Goal: Transaction & Acquisition: Book appointment/travel/reservation

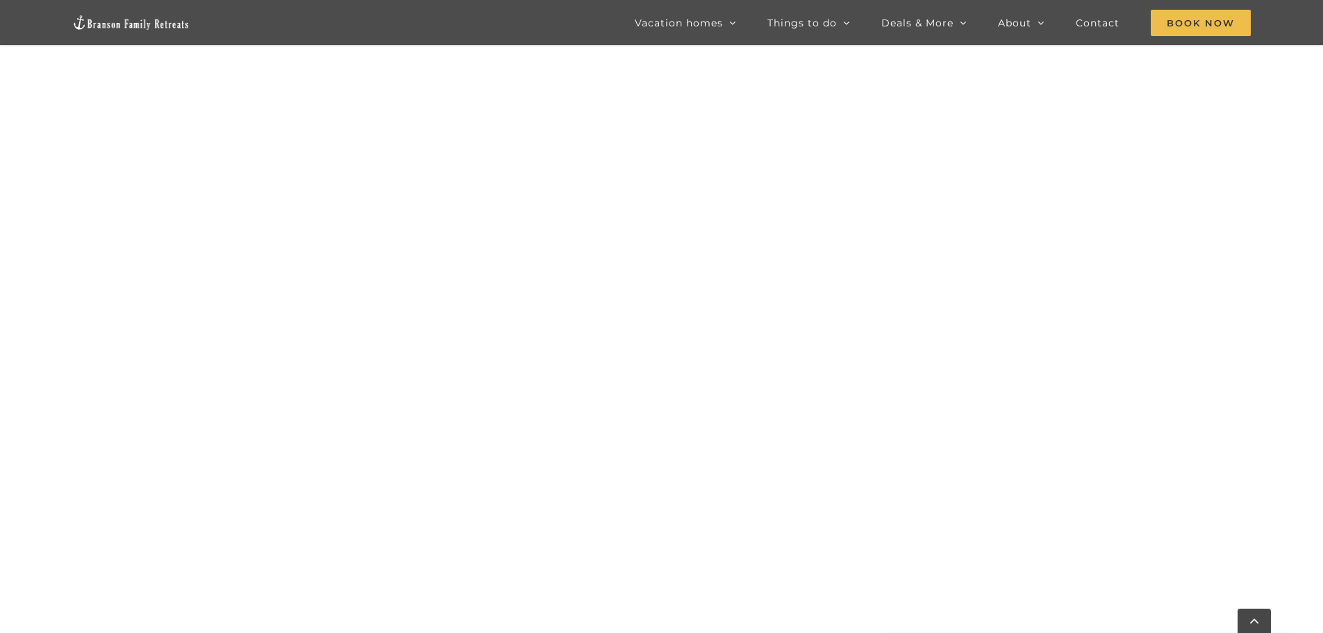
scroll to position [1050, 0]
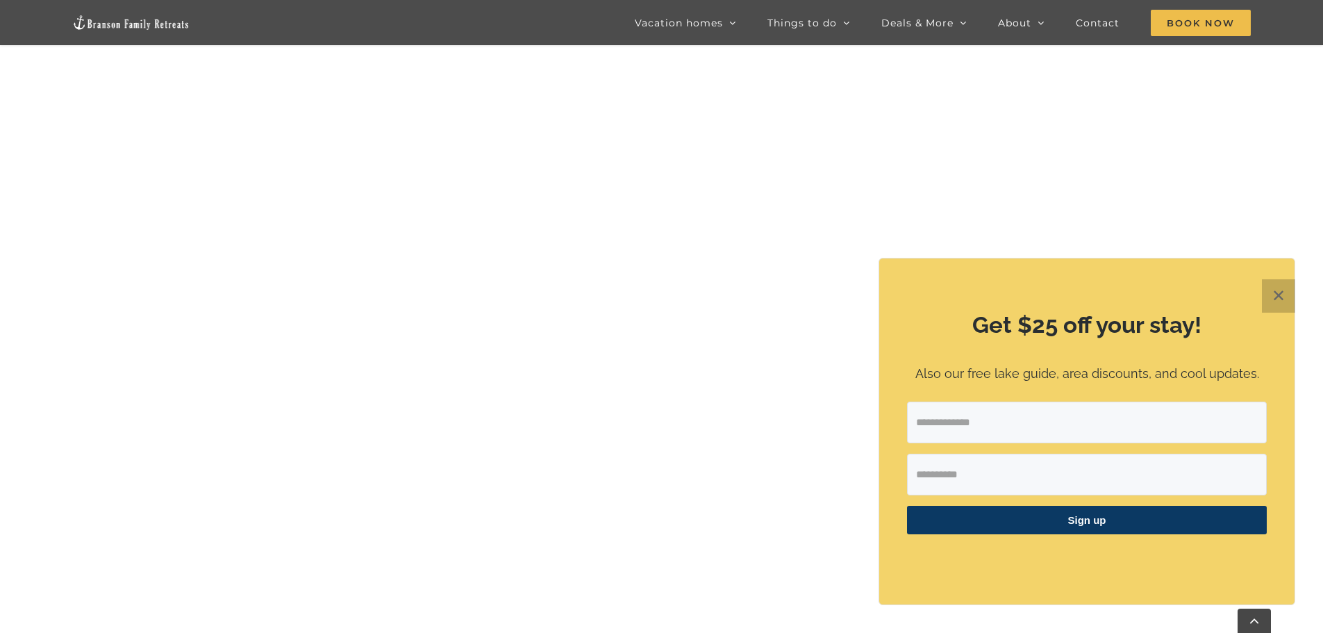
click at [1280, 302] on button "✕" at bounding box center [1278, 295] width 33 height 33
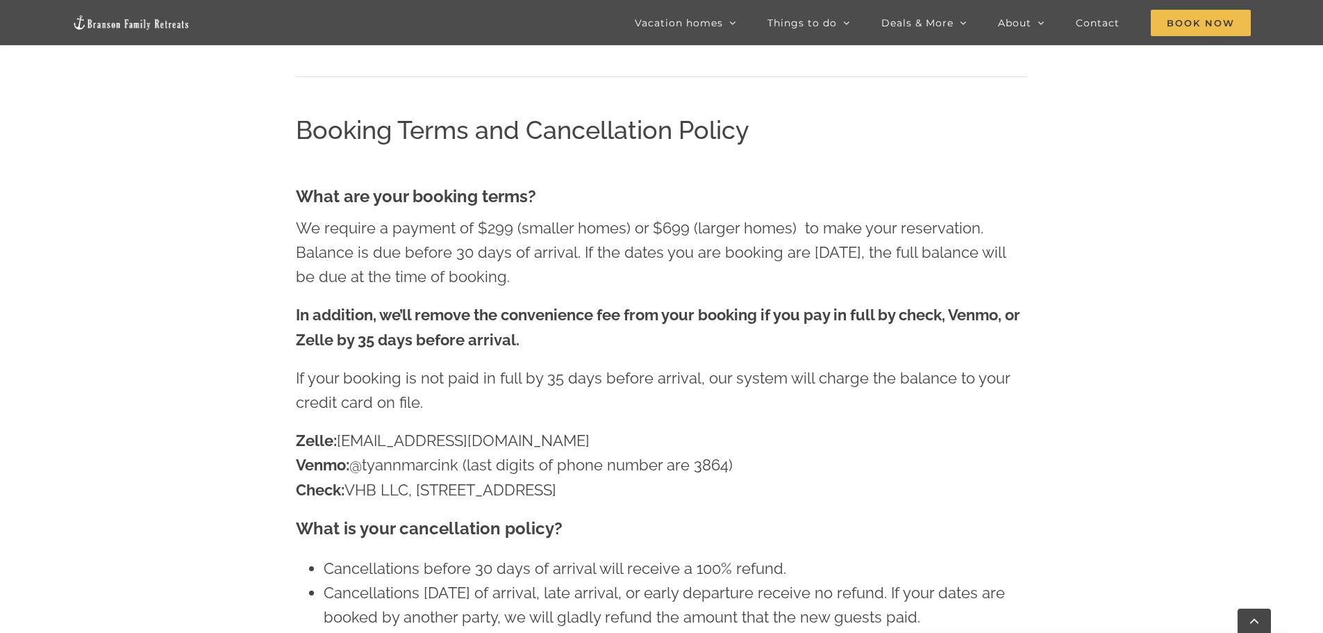
scroll to position [772, 0]
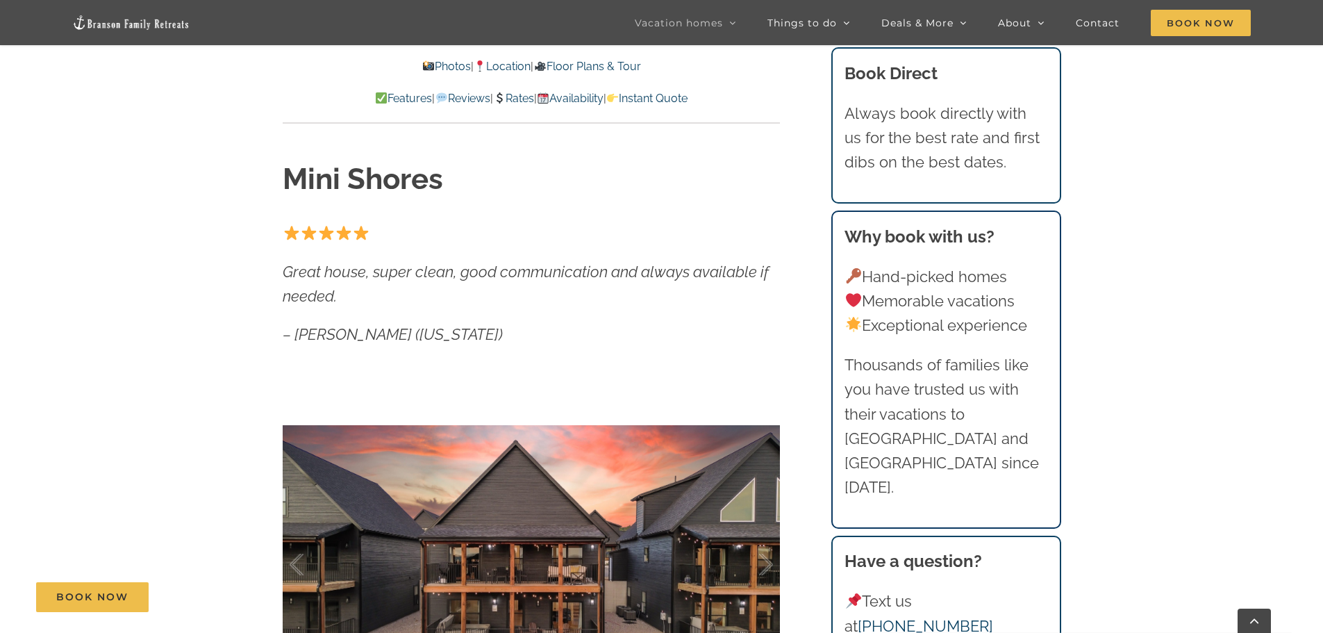
scroll to position [486, 0]
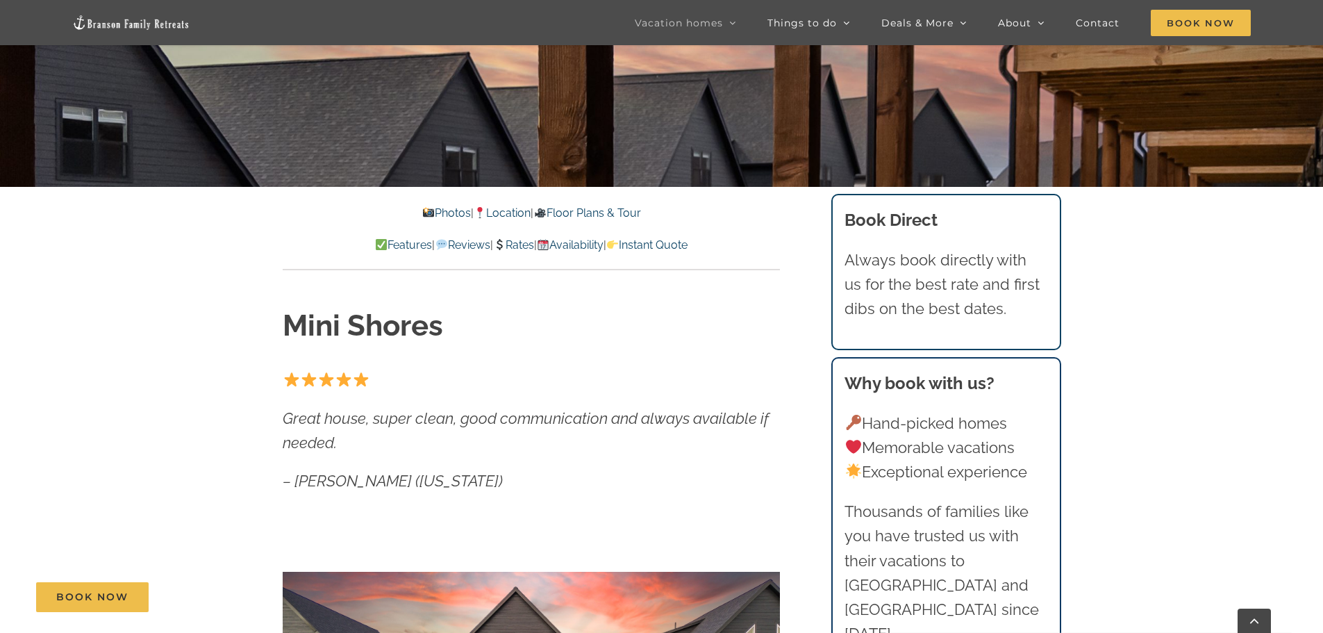
click at [508, 245] on link "Rates" at bounding box center [513, 244] width 41 height 13
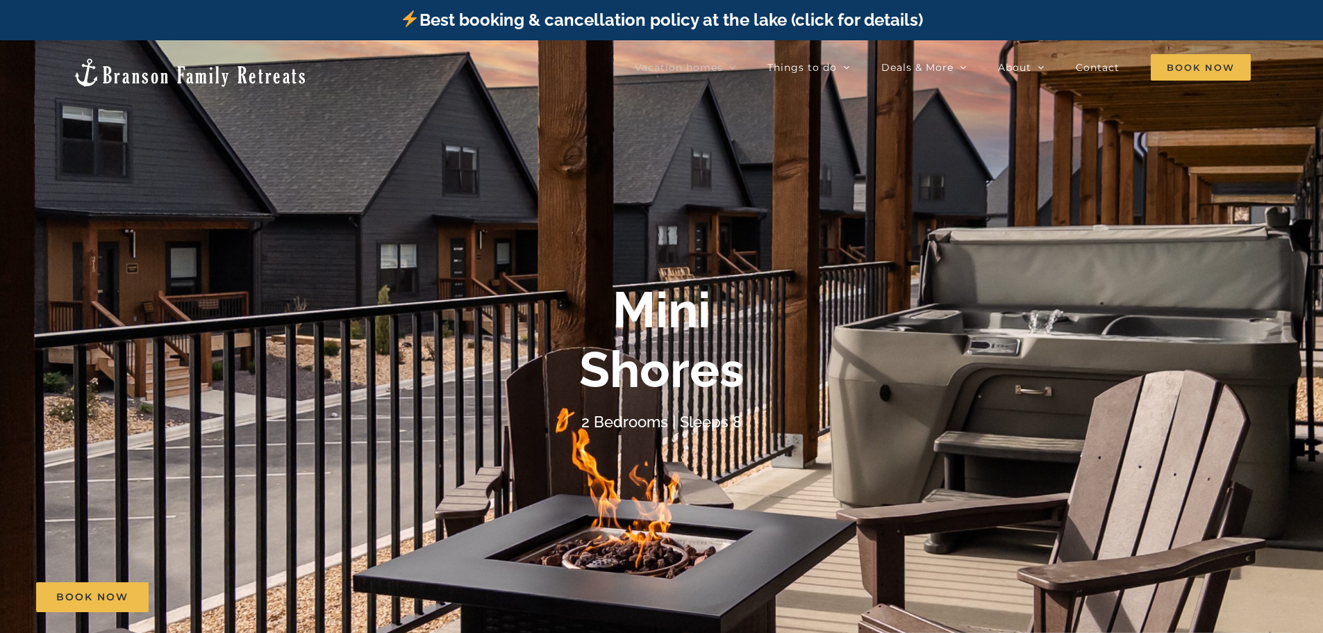
click at [822, 26] on link "Best booking & cancellation policy at the lake (click for details)" at bounding box center [661, 20] width 522 height 20
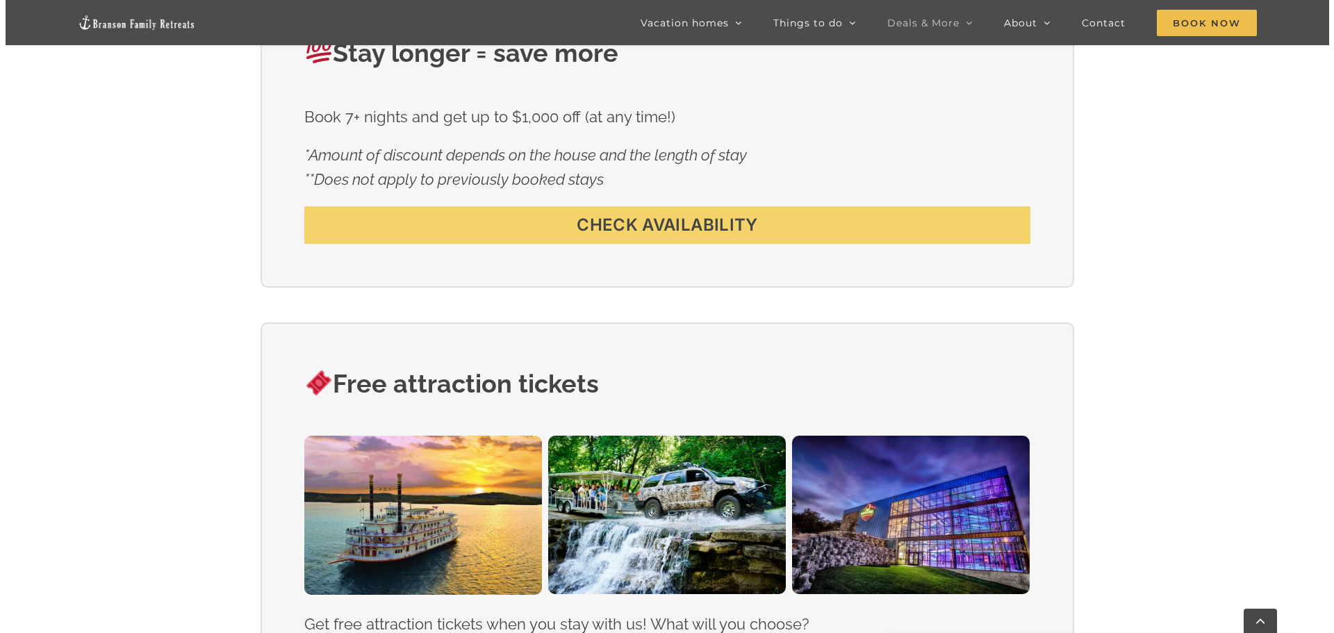
scroll to position [973, 0]
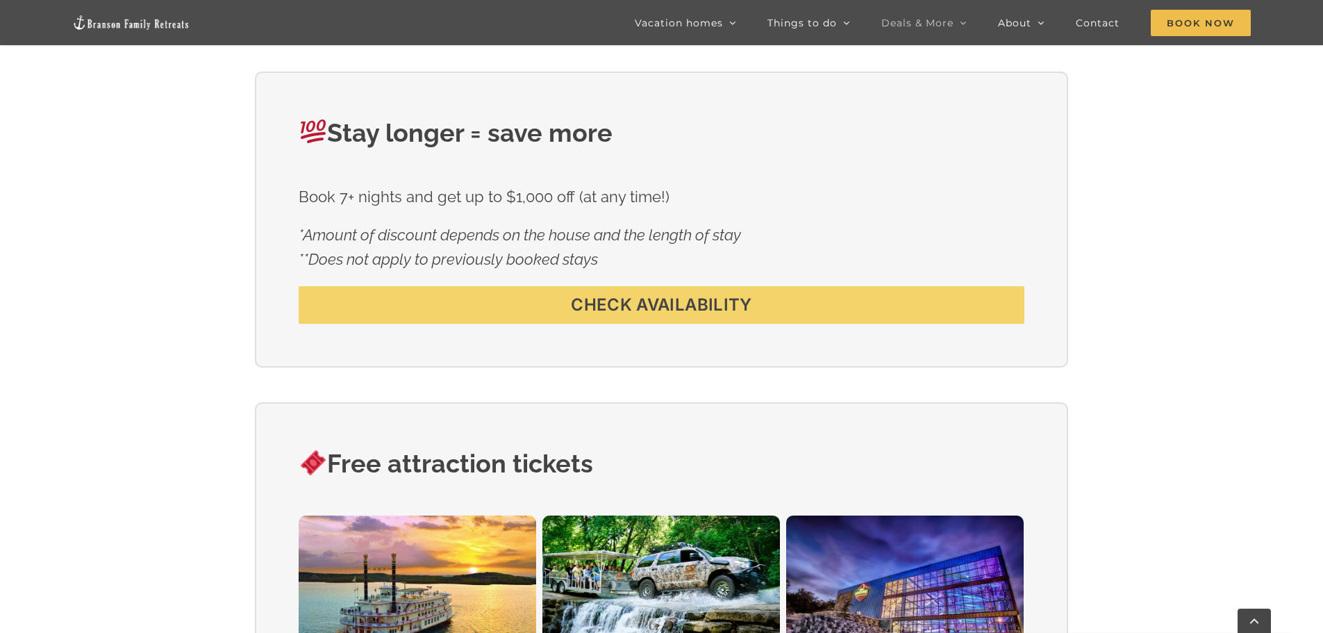
click at [657, 301] on span "CHECK AVAILABILITY" at bounding box center [661, 305] width 181 height 20
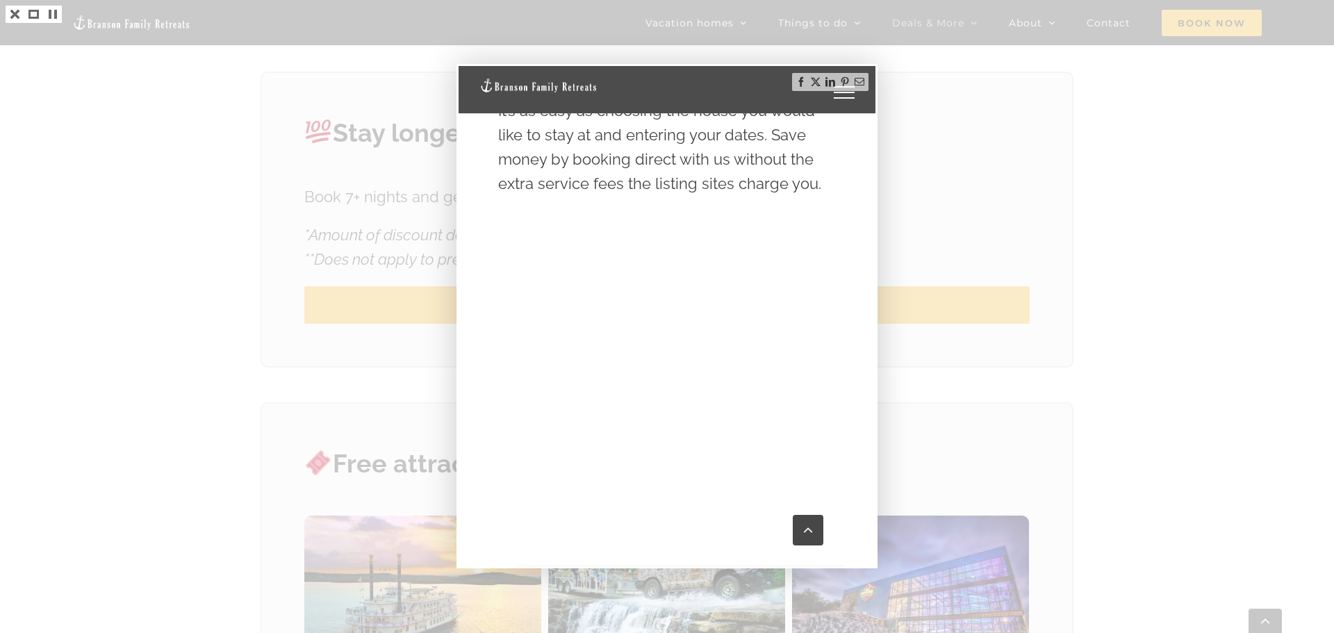
scroll to position [785, 0]
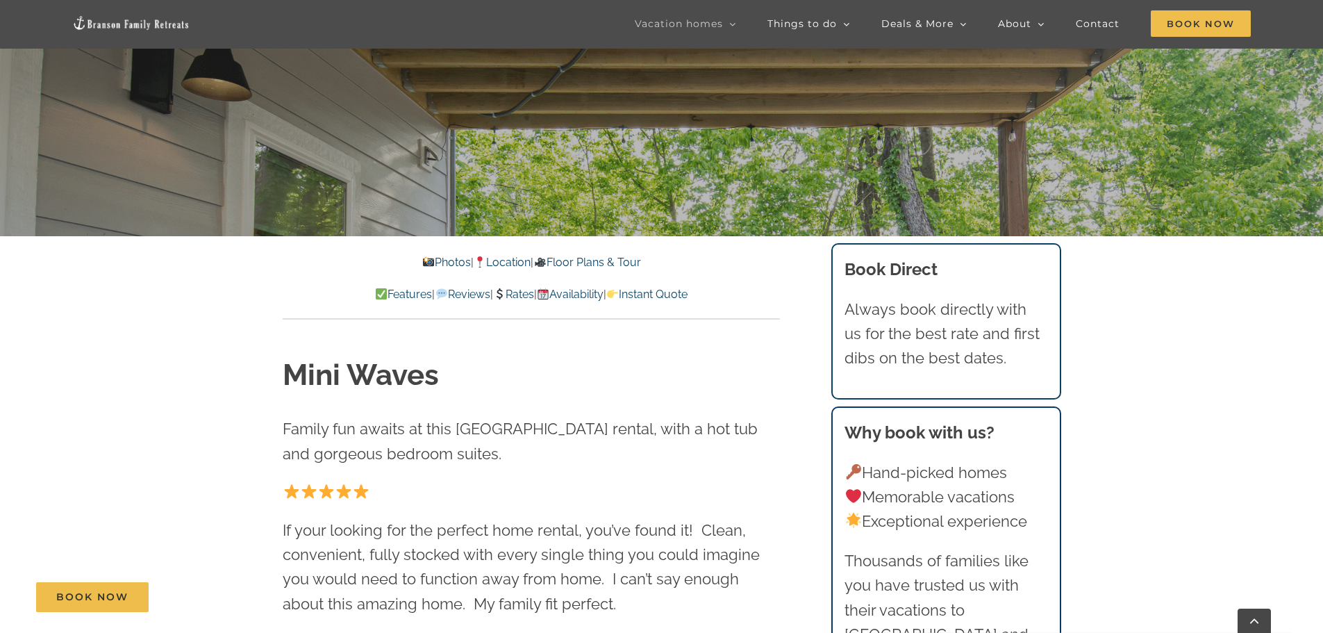
scroll to position [486, 0]
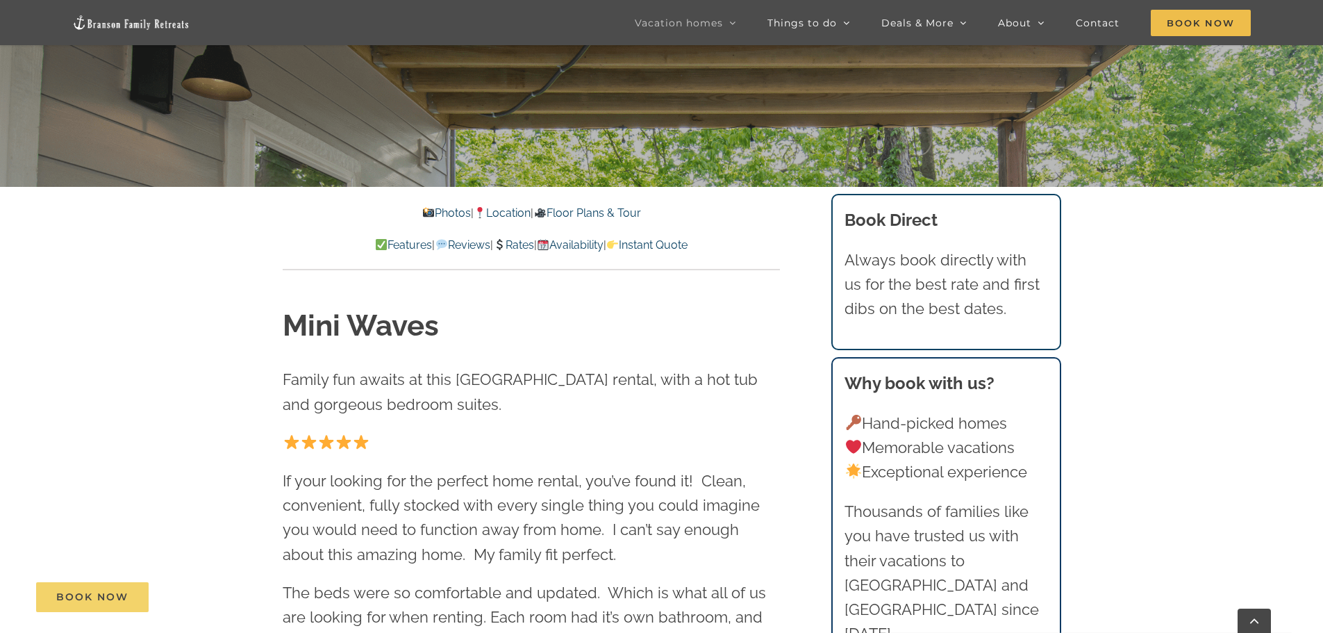
click at [85, 589] on link "Book Now" at bounding box center [92, 597] width 113 height 30
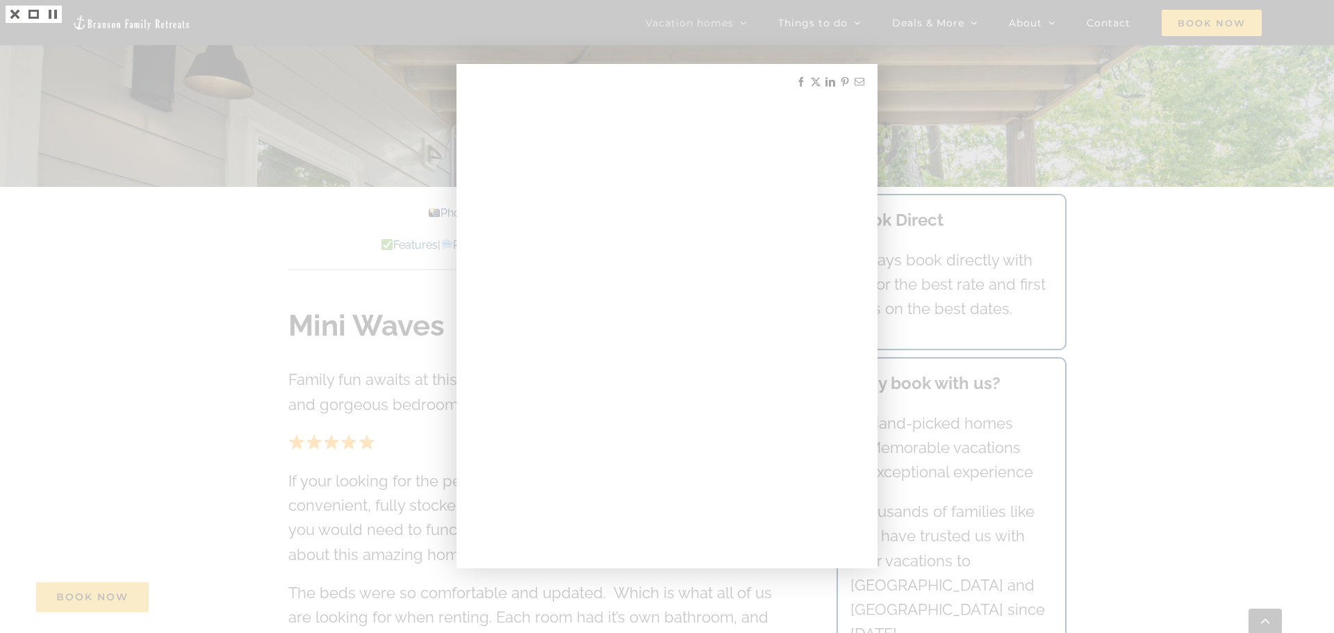
click at [896, 58] on div at bounding box center [667, 316] width 1334 height 633
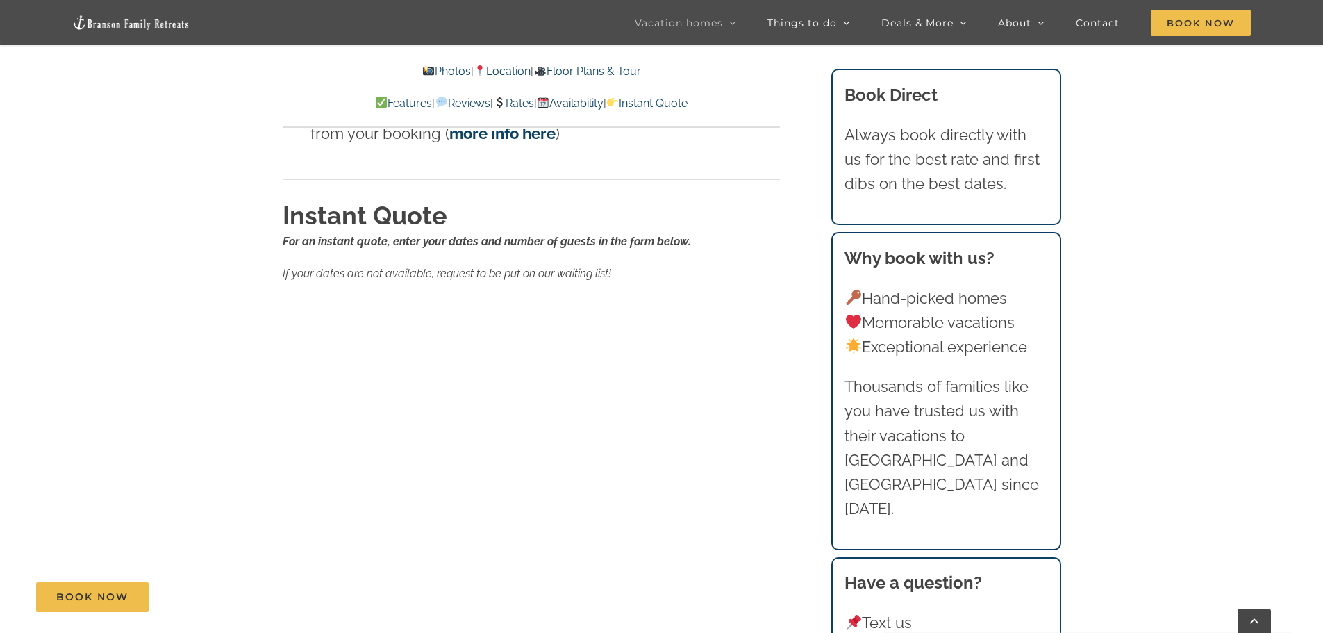
scroll to position [8337, 0]
